Goal: Use online tool/utility: Use online tool/utility

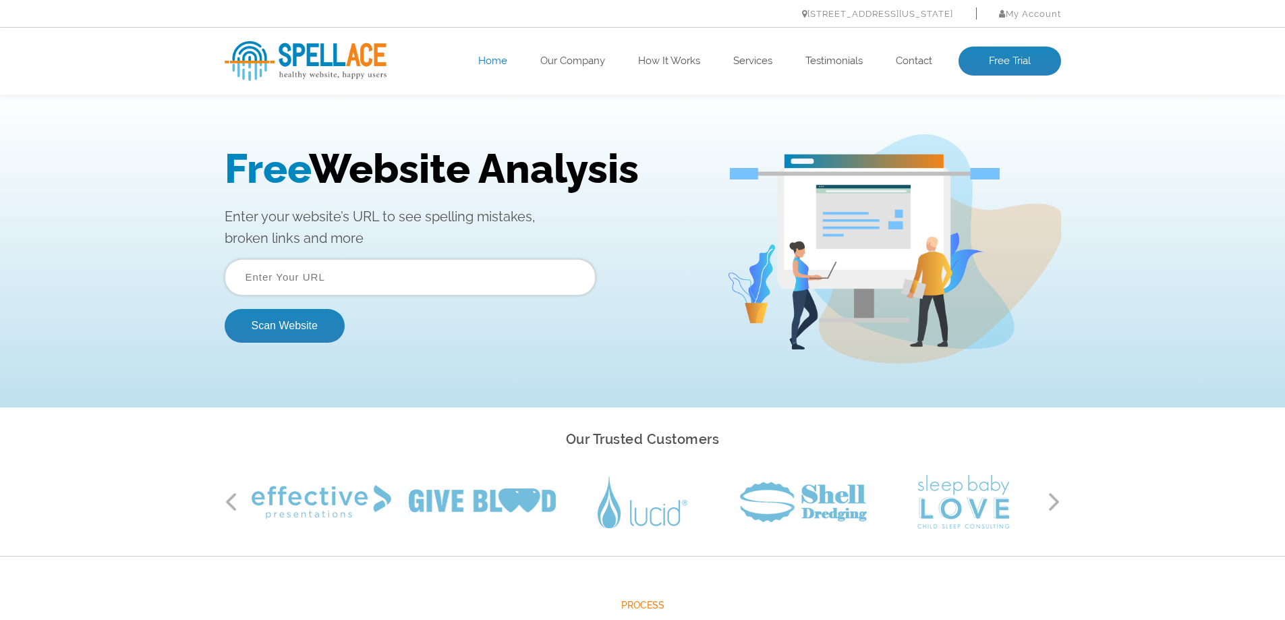
click at [322, 286] on input "text" at bounding box center [410, 277] width 371 height 36
type input "[URL][DOMAIN_NAME]"
click at [296, 327] on button "Scan Website" at bounding box center [285, 326] width 120 height 34
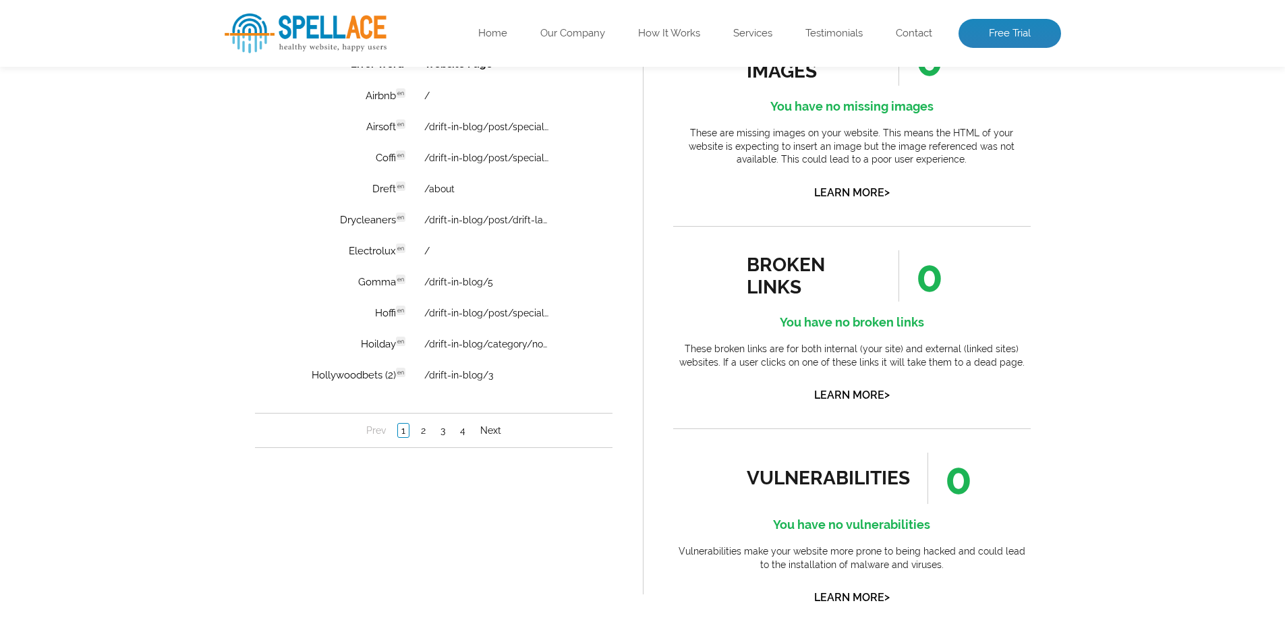
scroll to position [1012, 0]
click at [420, 428] on link "2" at bounding box center [422, 428] width 11 height 13
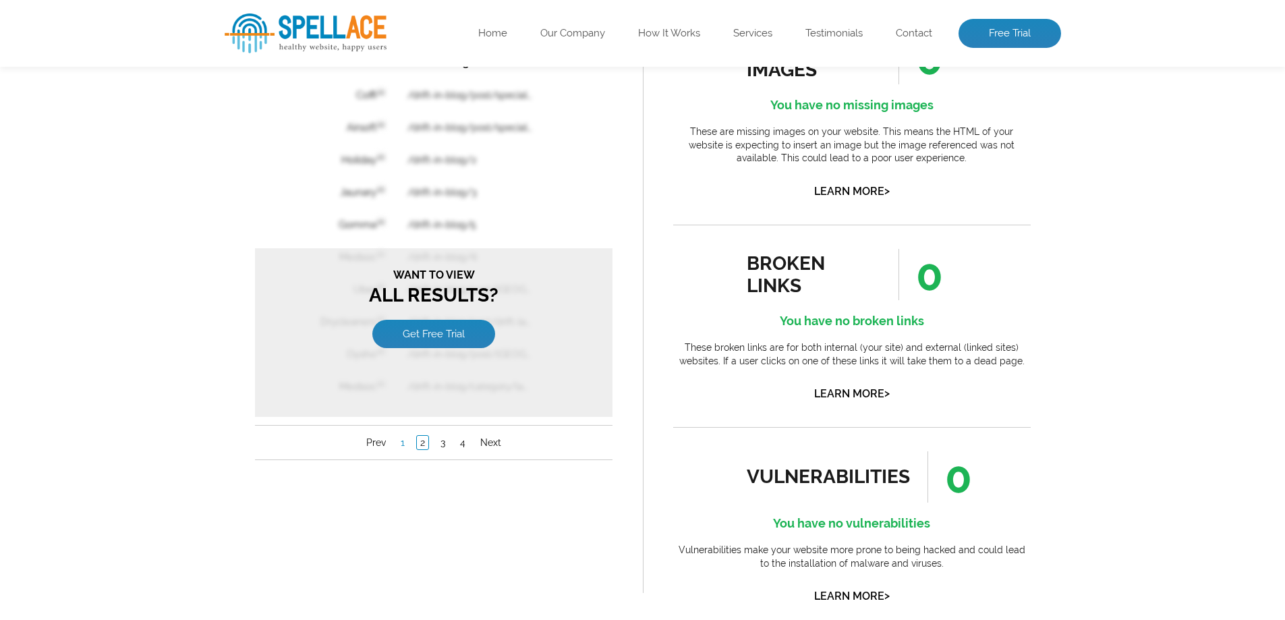
click at [406, 440] on link "1" at bounding box center [402, 442] width 11 height 13
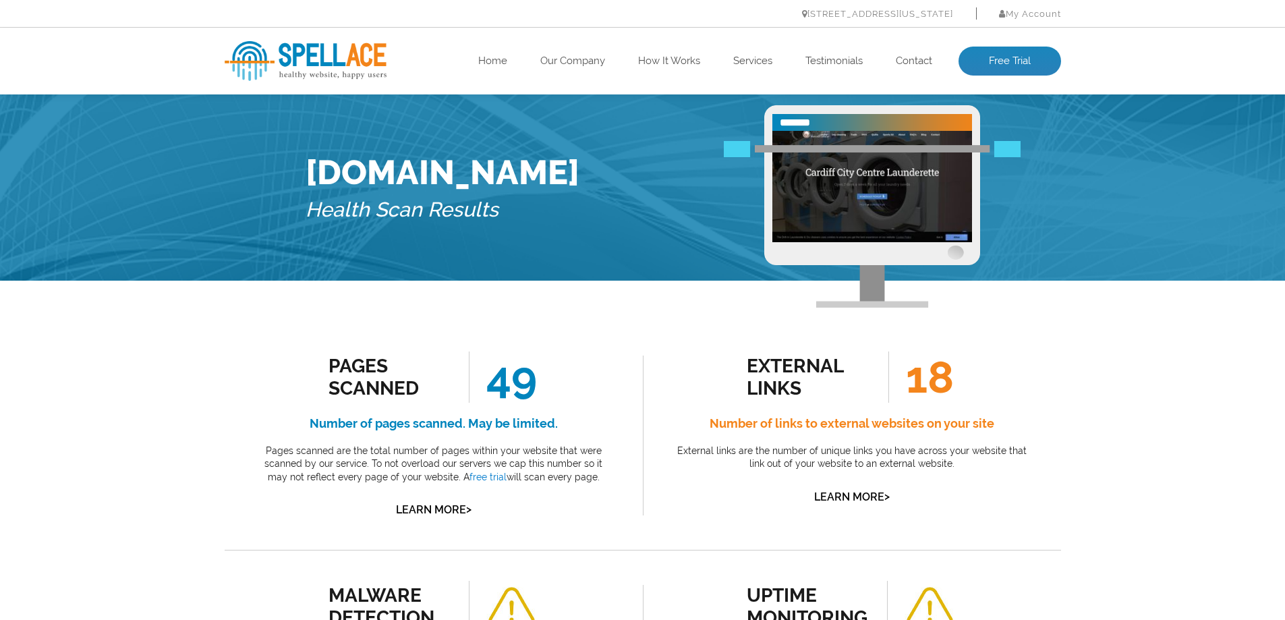
scroll to position [0, 0]
